Goal: Information Seeking & Learning: Learn about a topic

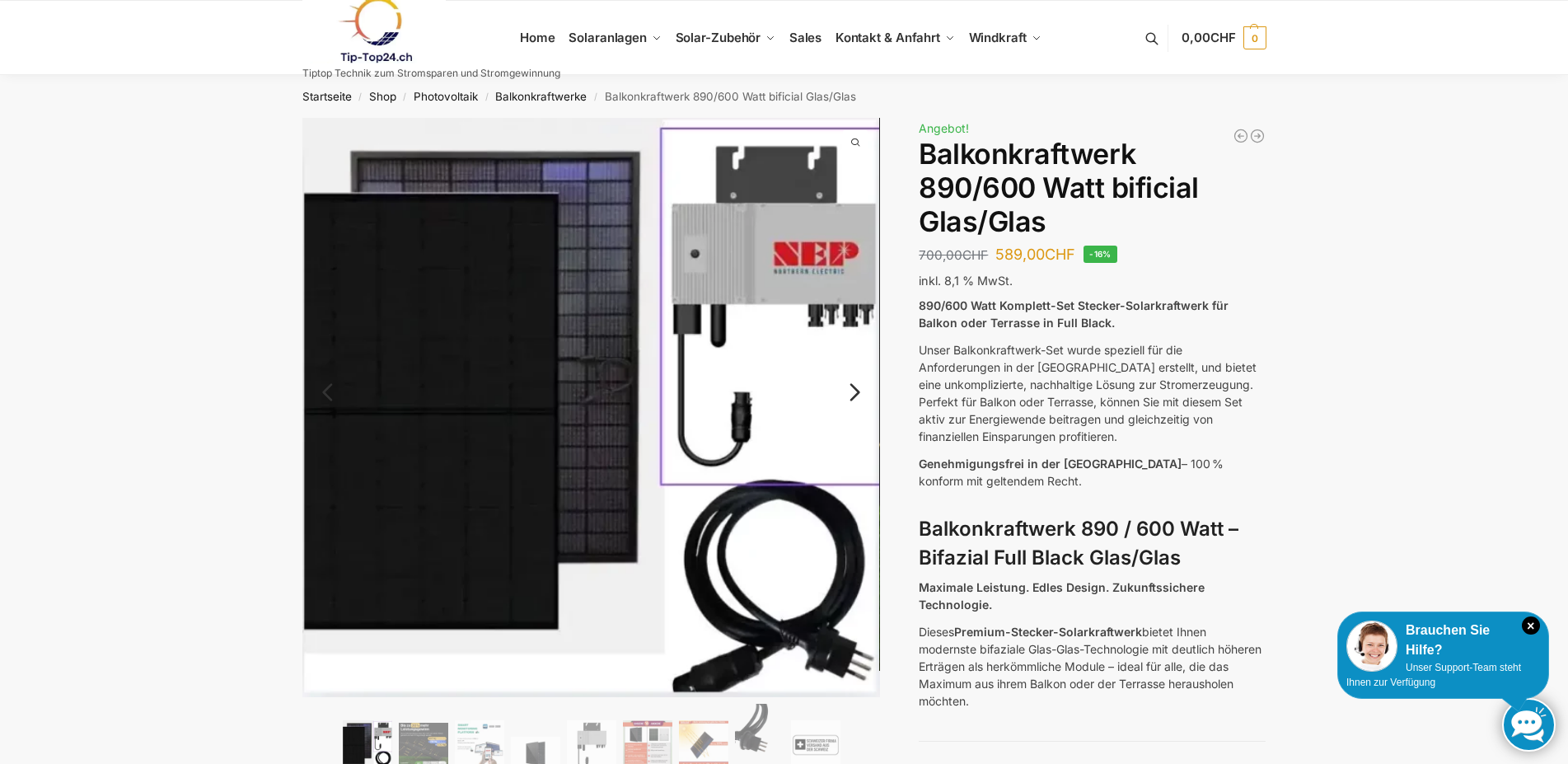
click at [856, 392] on link "Next" at bounding box center [853, 400] width 55 height 16
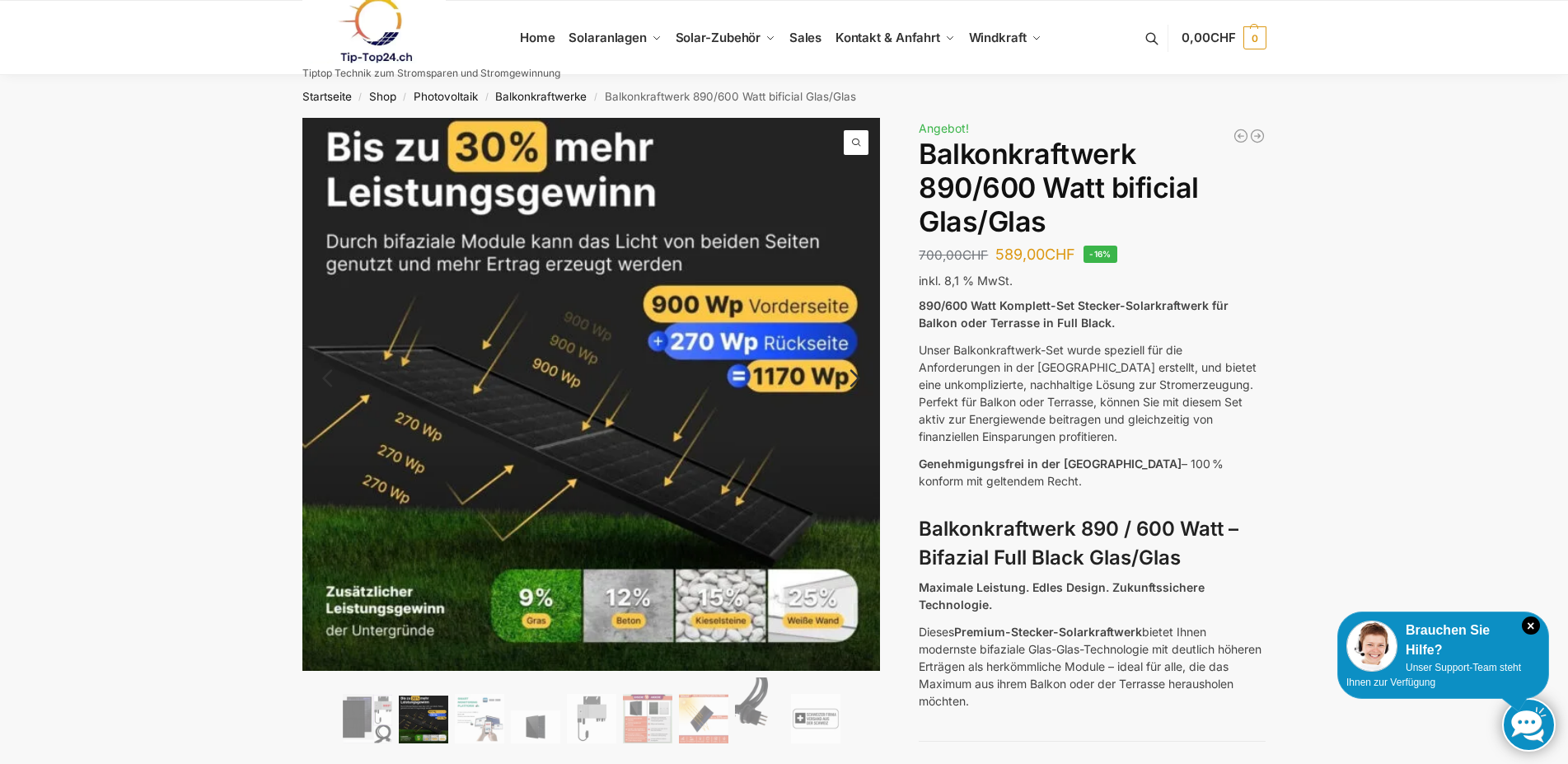
click at [854, 378] on link "Next" at bounding box center [853, 386] width 55 height 16
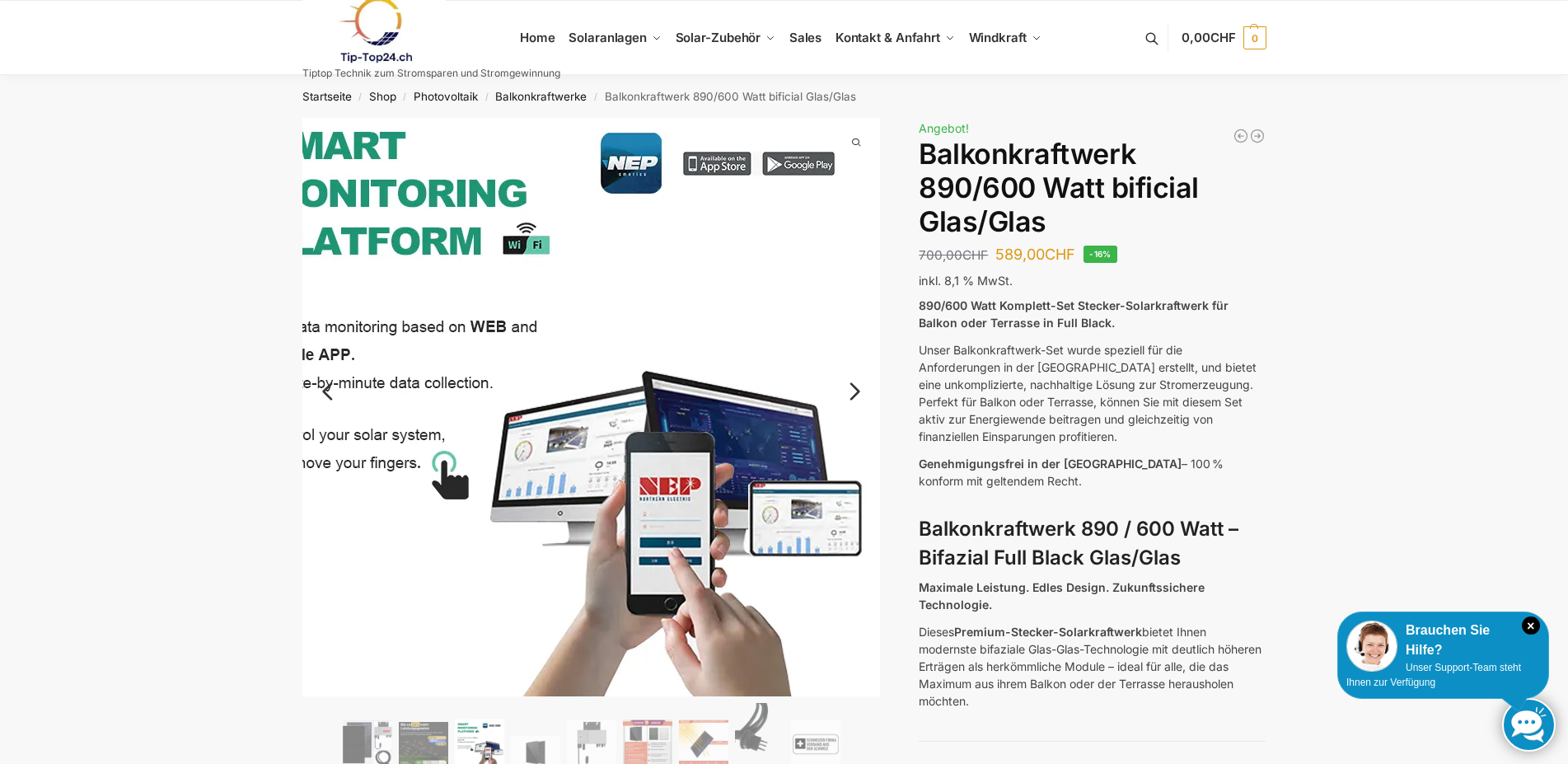
click at [852, 376] on img at bounding box center [555, 412] width 660 height 659
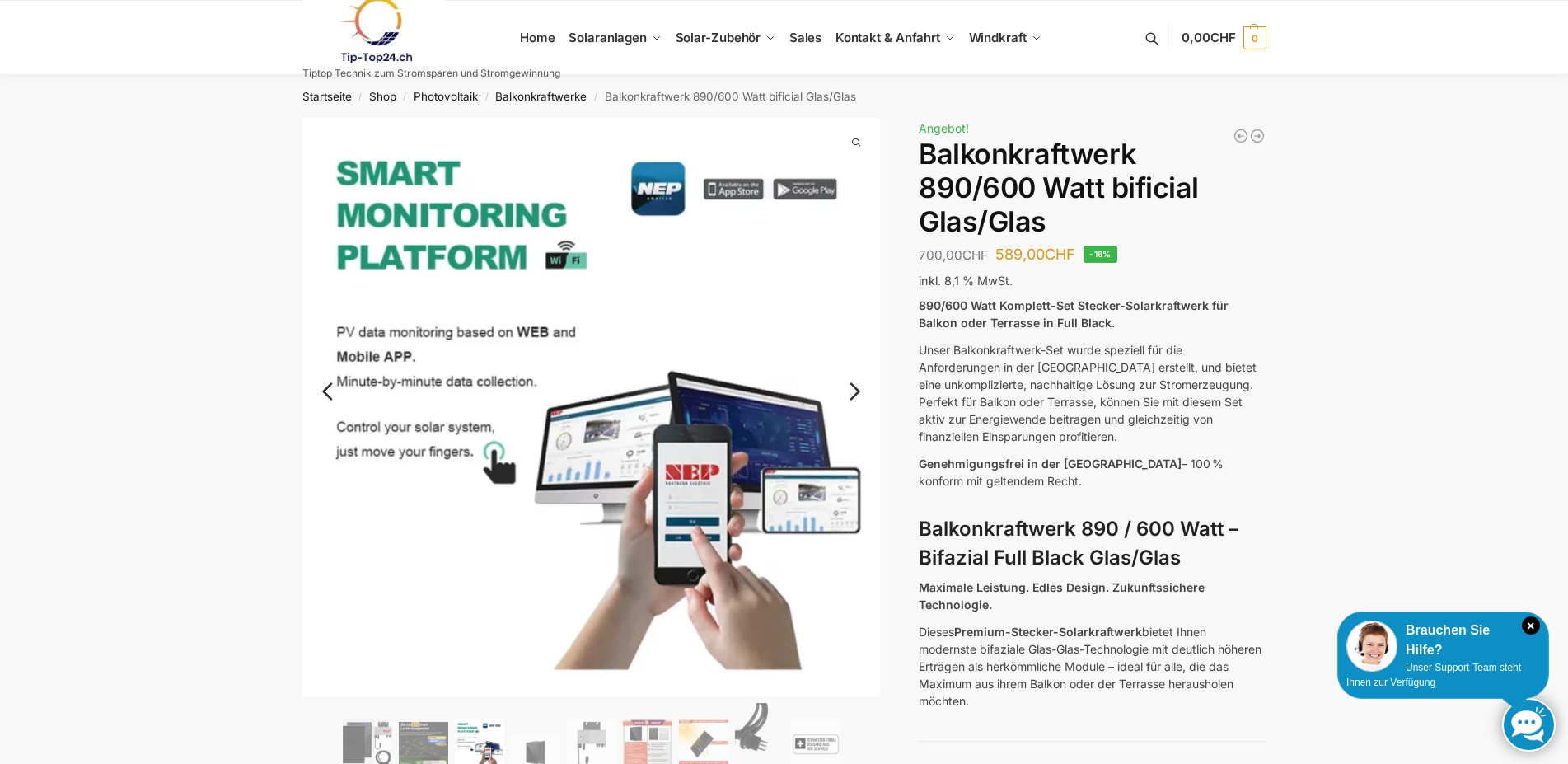
click at [852, 391] on link "Next" at bounding box center [853, 399] width 55 height 16
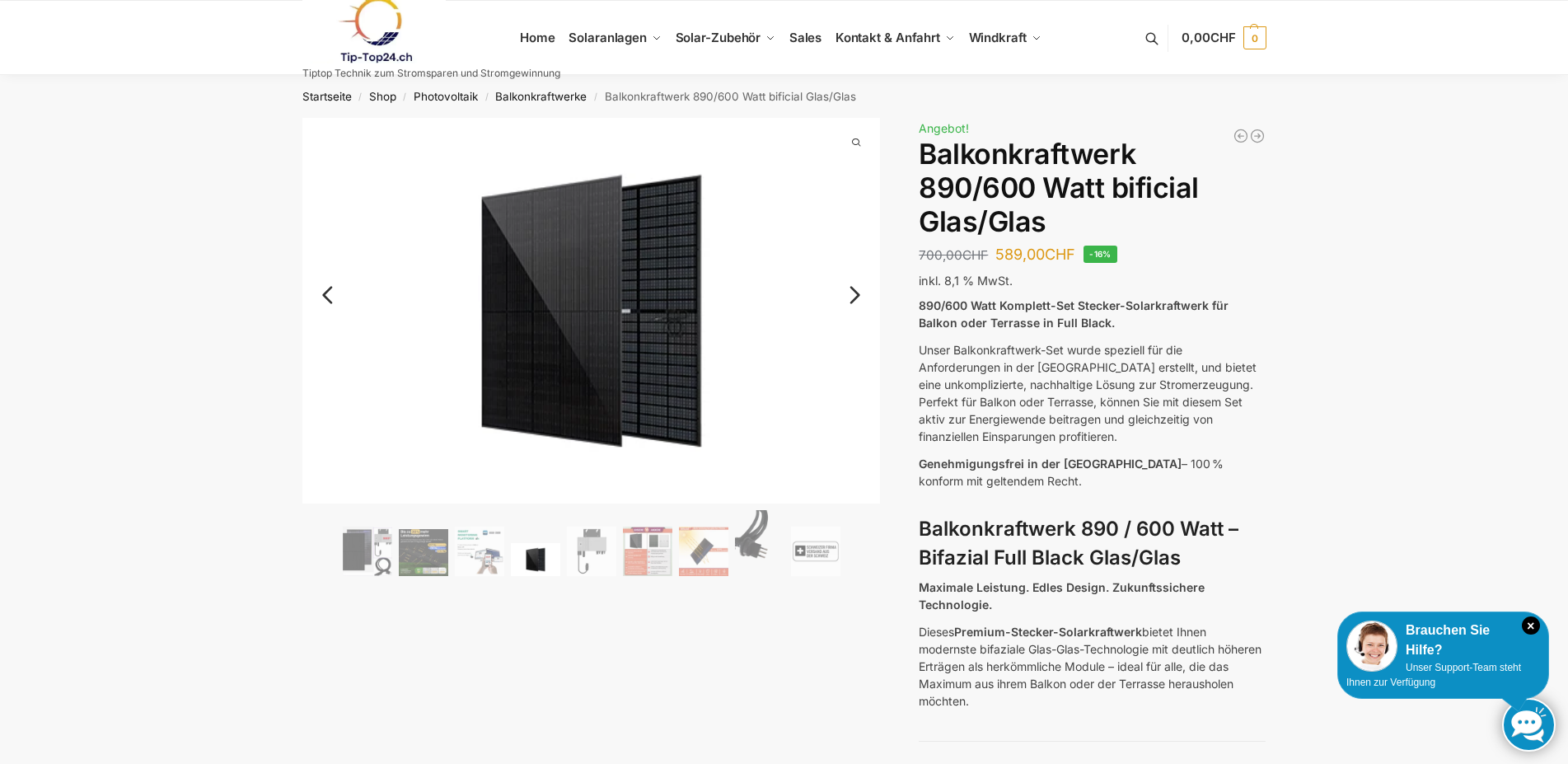
click at [854, 298] on link "Next" at bounding box center [853, 303] width 55 height 16
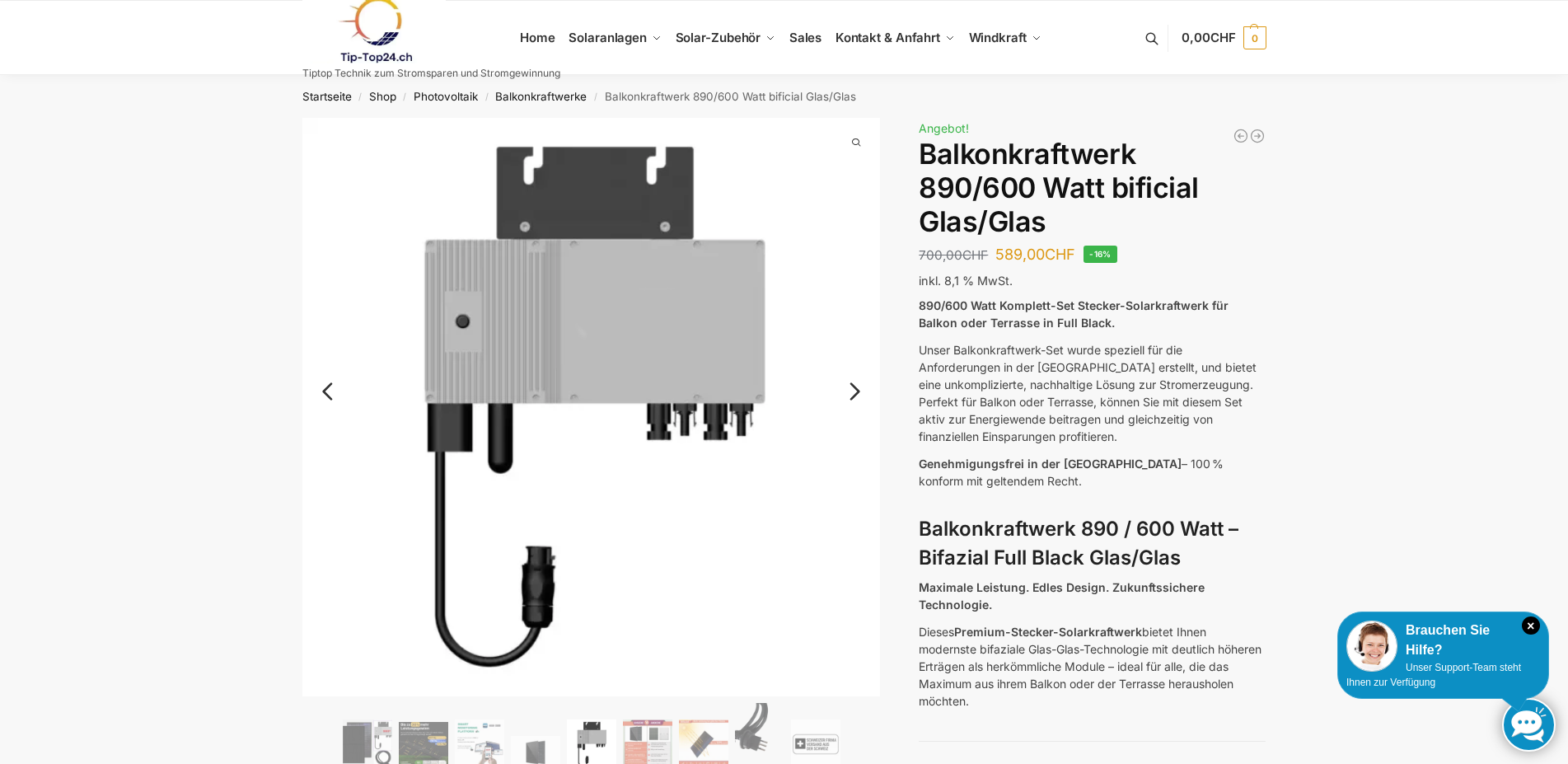
click at [852, 391] on link "Next" at bounding box center [853, 399] width 55 height 16
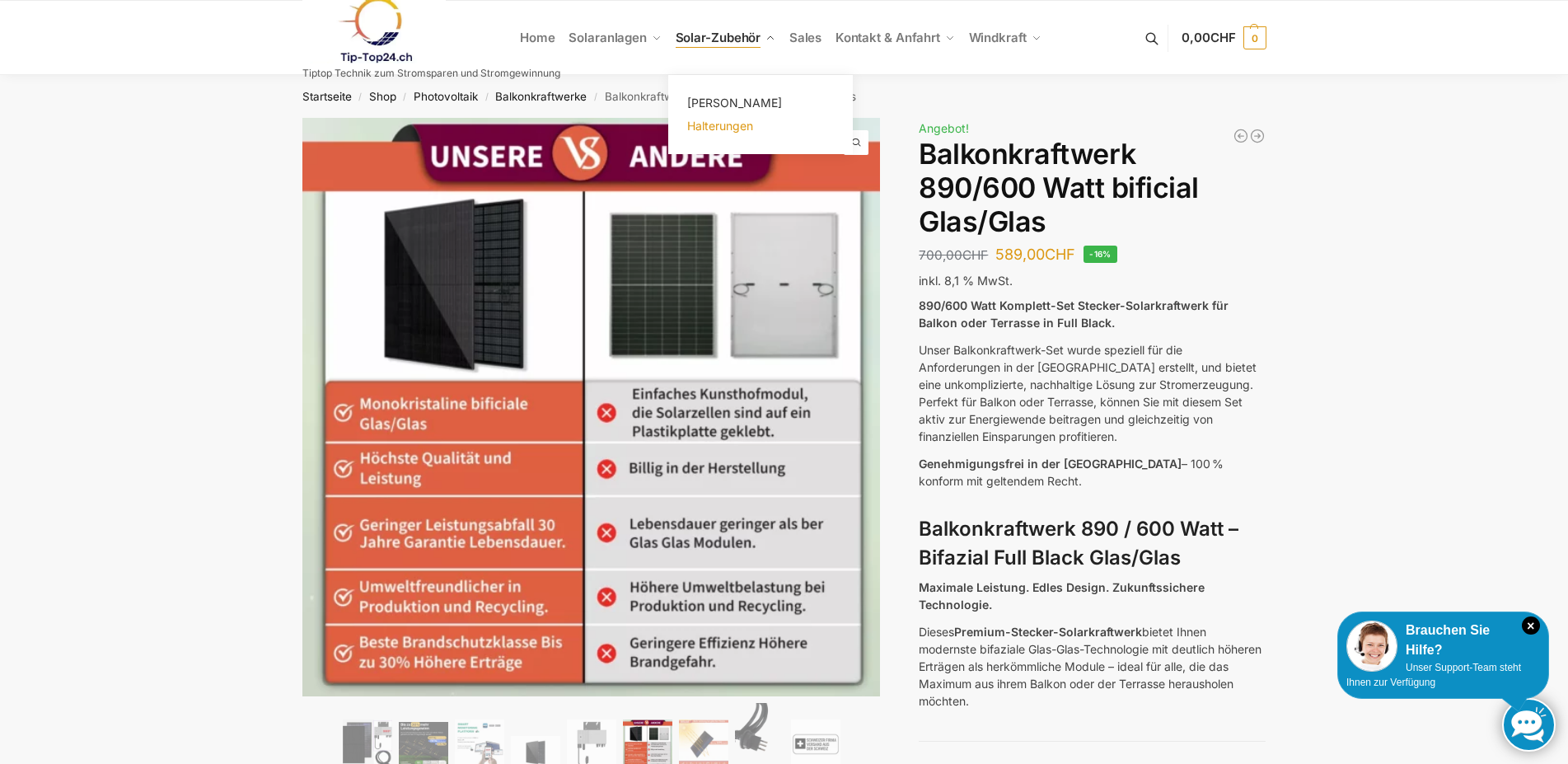
click at [718, 124] on span "Halterungen" at bounding box center [720, 125] width 66 height 14
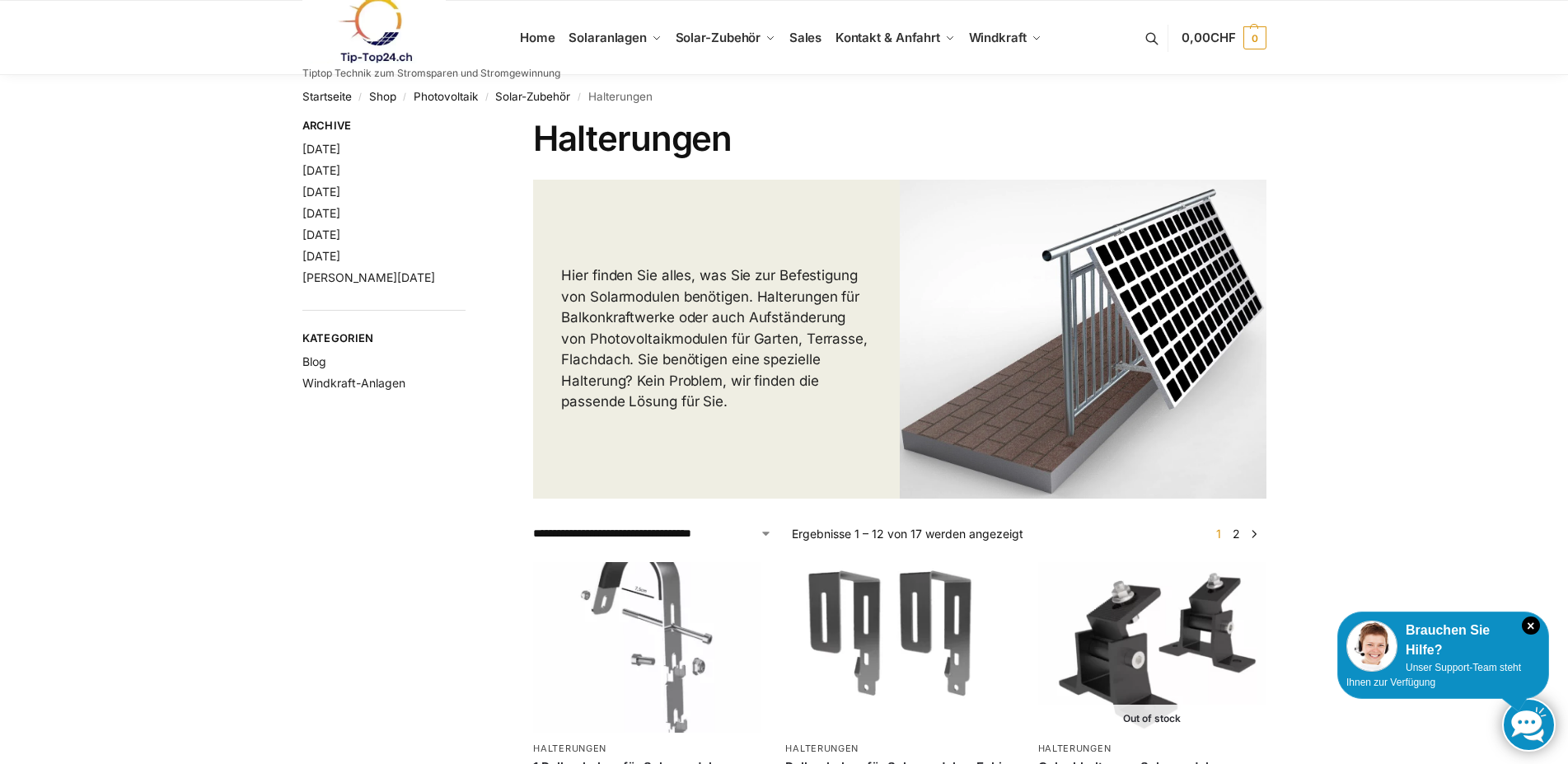
click at [541, 34] on link at bounding box center [431, 30] width 258 height 67
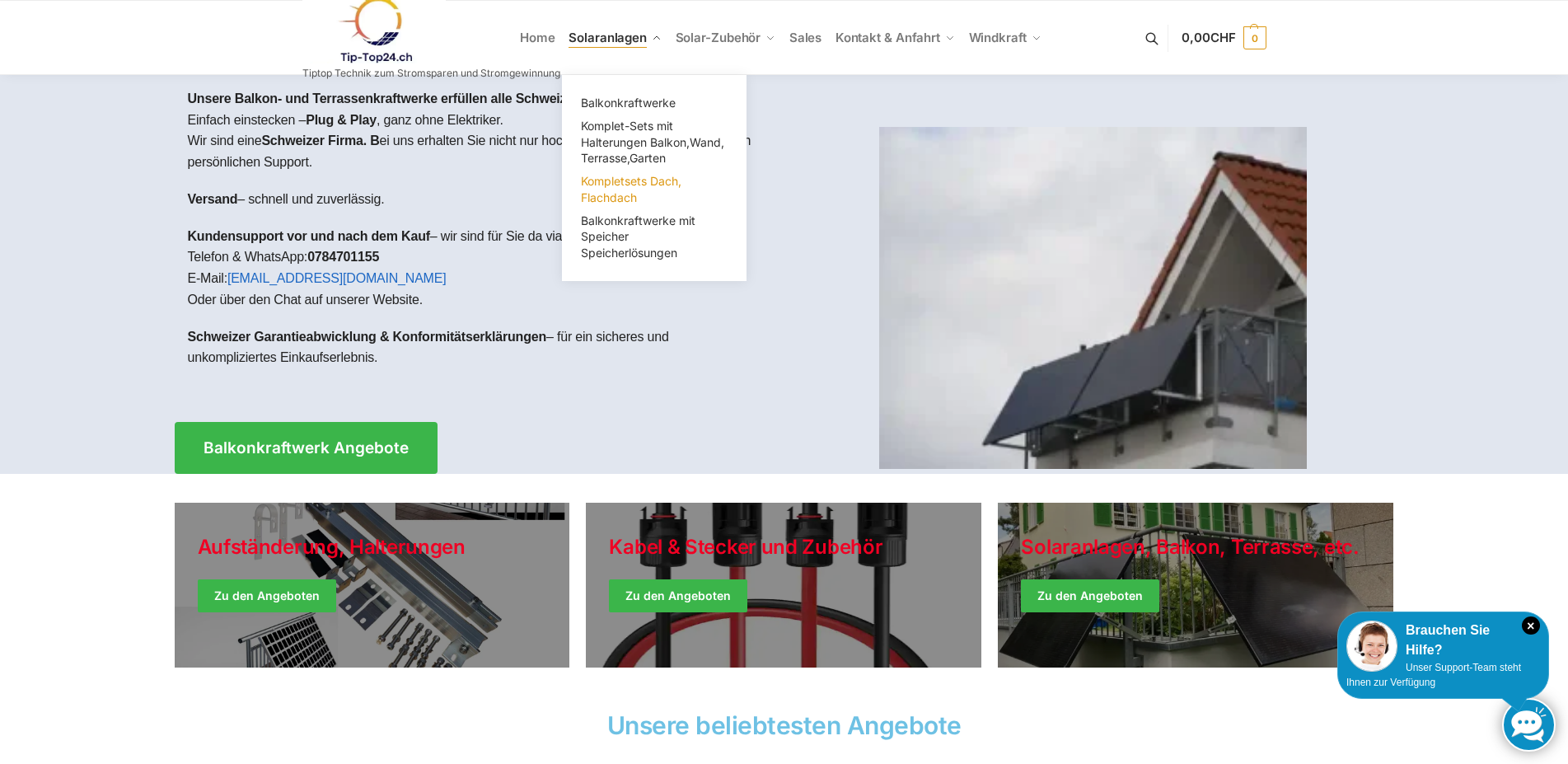
click at [609, 180] on span "Kompletsets Dach, Flachdach" at bounding box center [630, 189] width 100 height 31
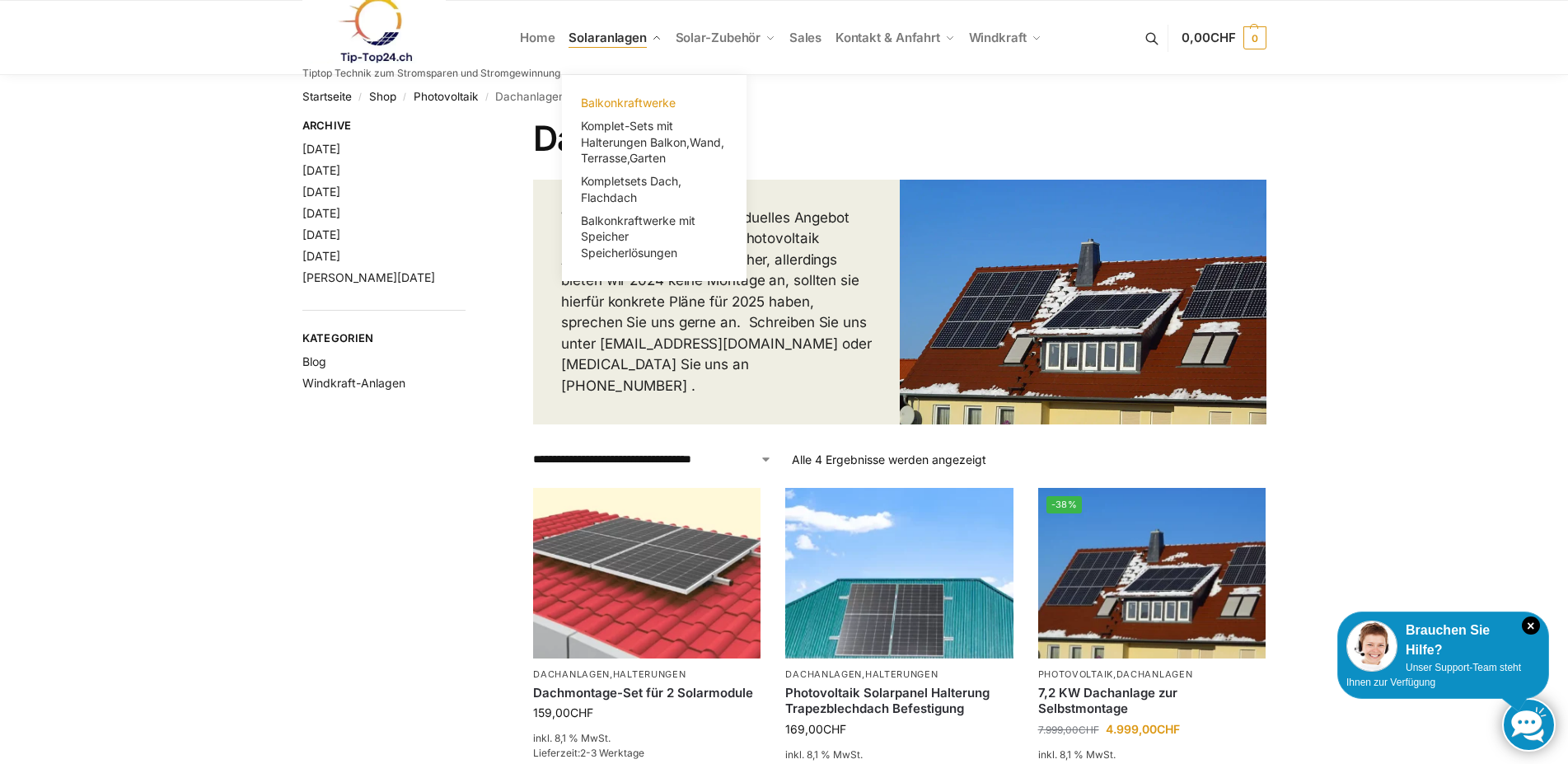
click at [620, 102] on span "Balkonkraftwerke" at bounding box center [628, 102] width 94 height 14
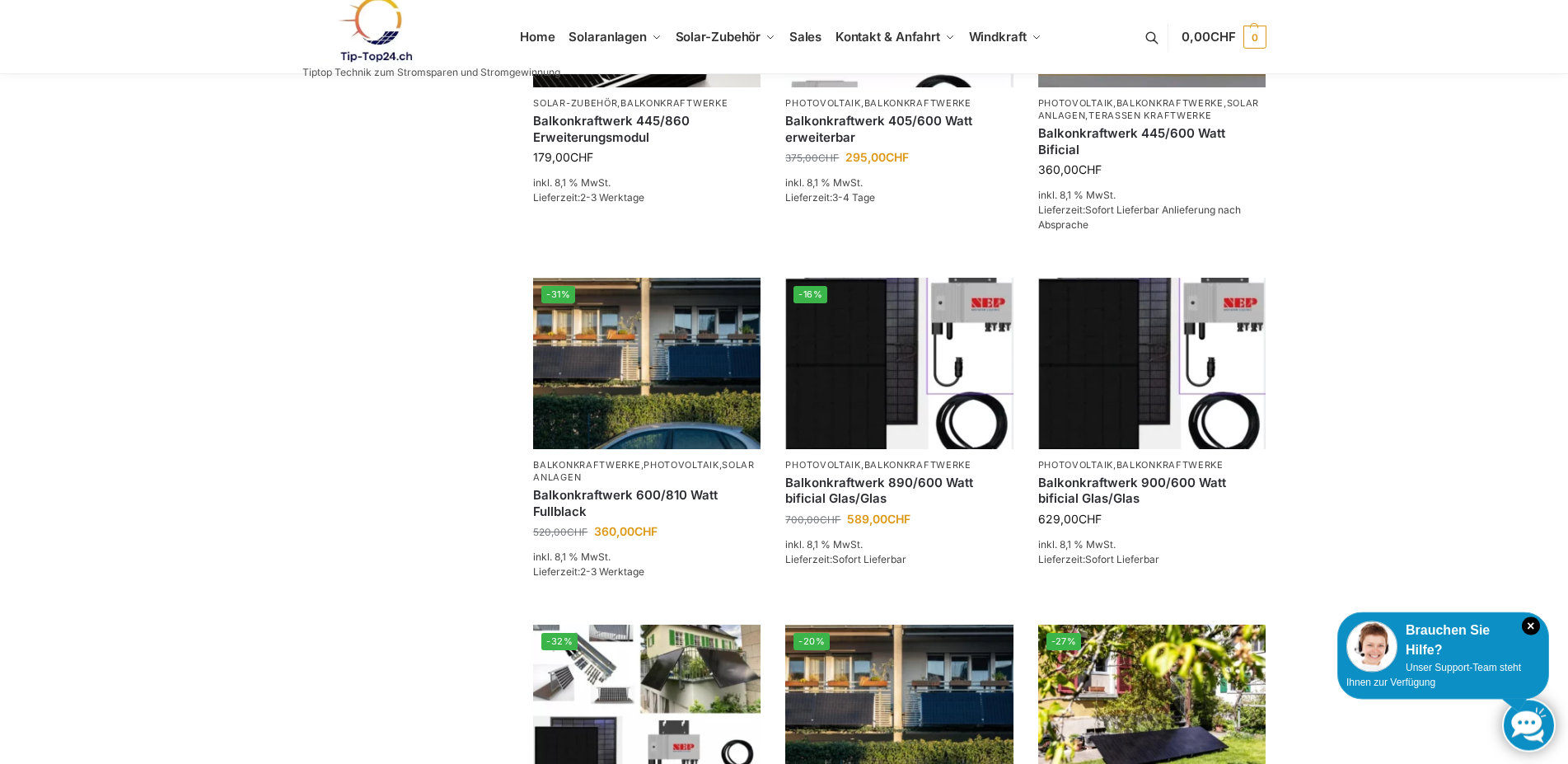
scroll to position [504, 0]
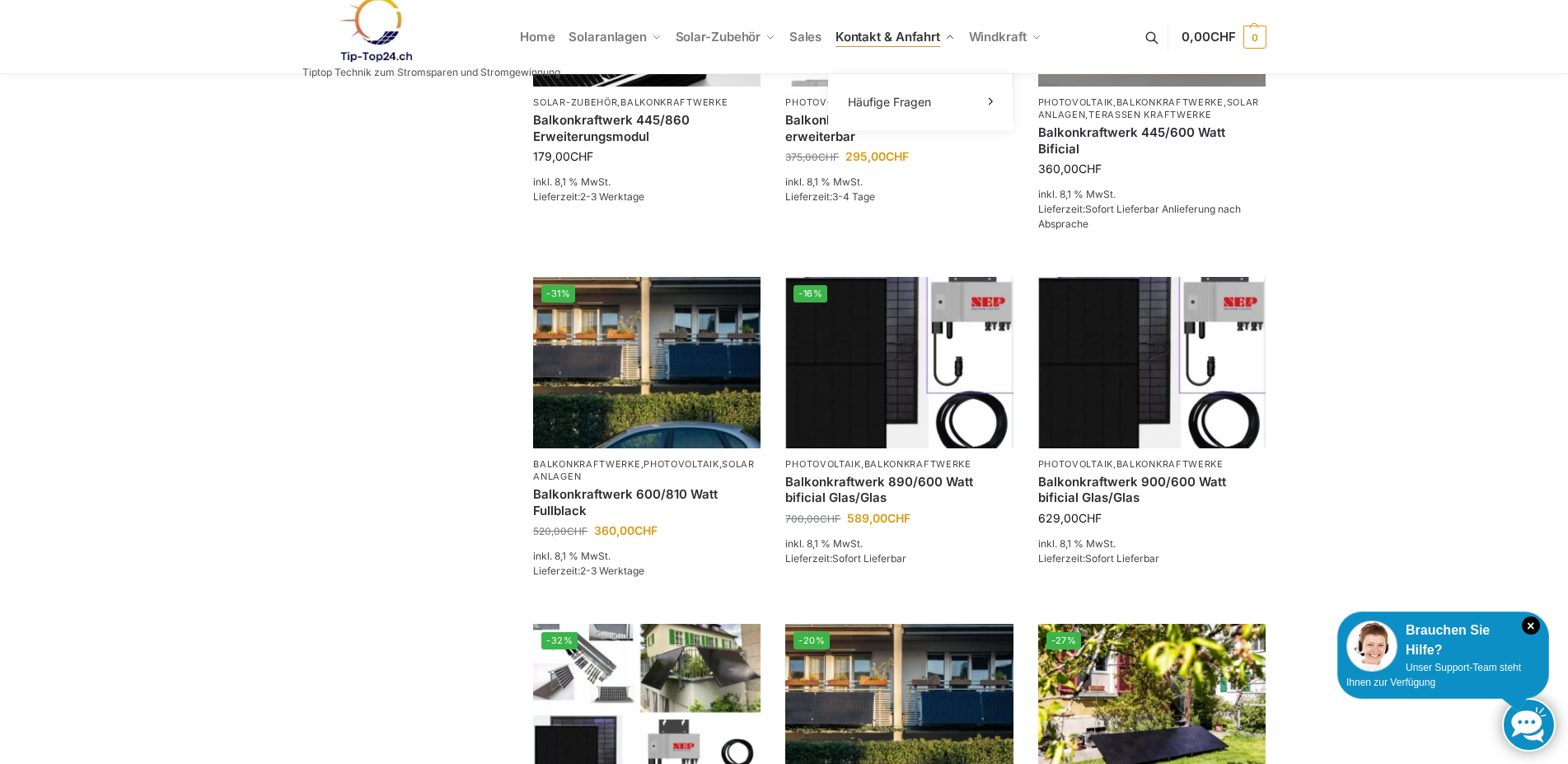
click at [857, 32] on span "Kontakt & Anfahrt" at bounding box center [888, 37] width 105 height 15
